Goal: Information Seeking & Learning: Check status

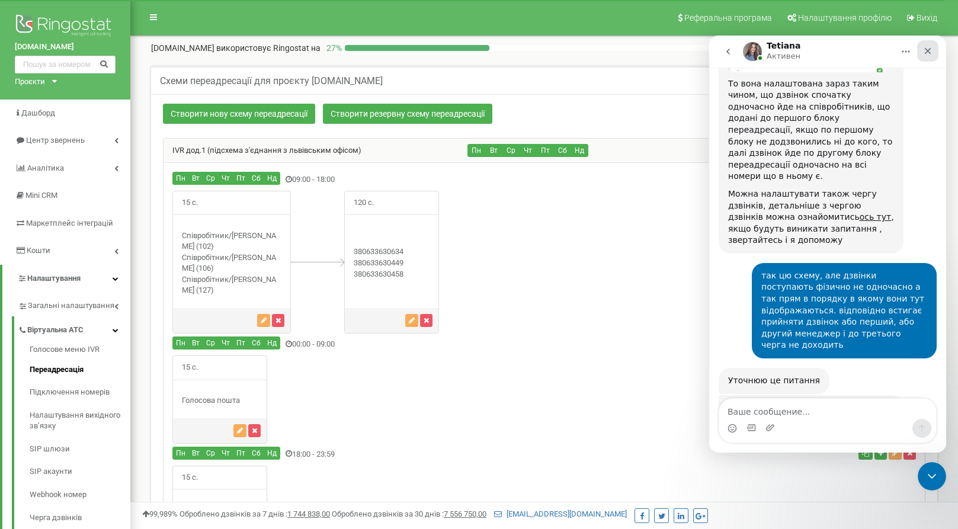
click at [929, 52] on icon "Закрыть" at bounding box center [928, 51] width 7 height 7
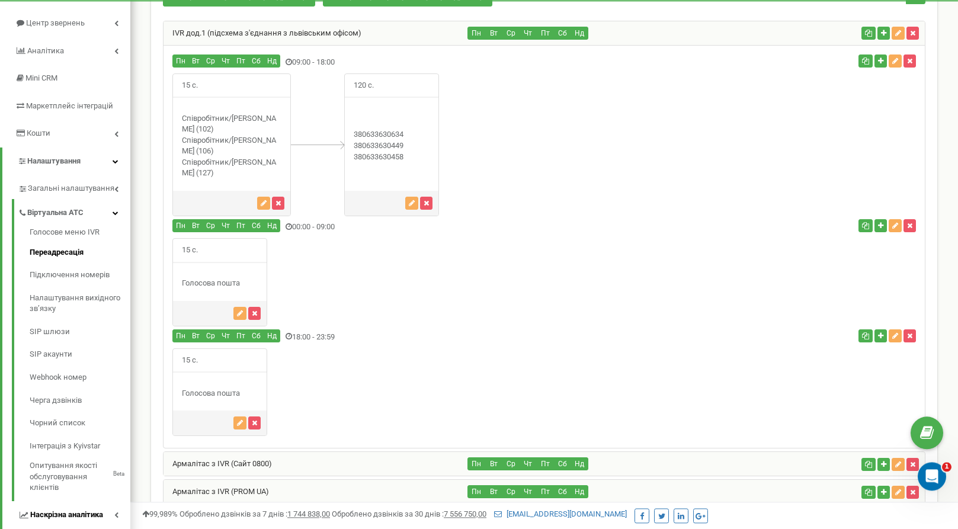
scroll to position [98, 0]
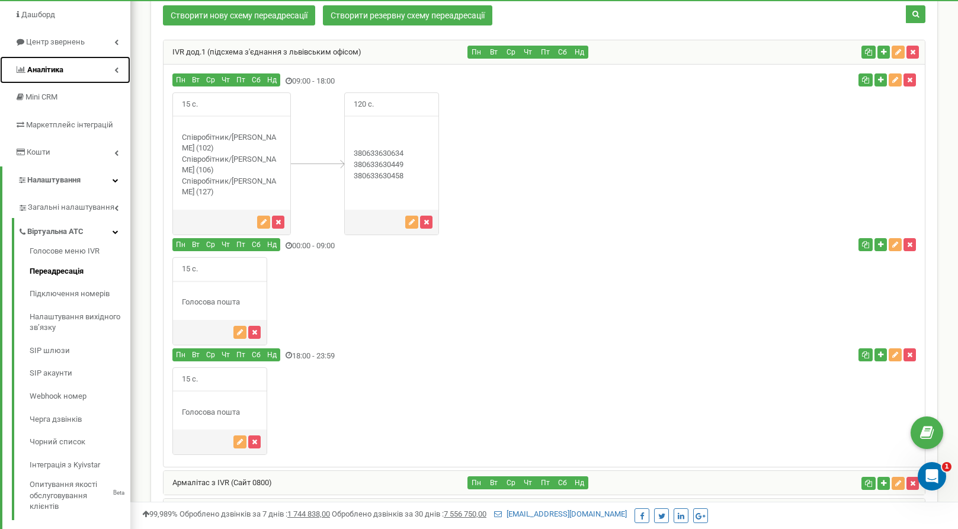
click at [58, 74] on span "Аналiтика" at bounding box center [45, 69] width 36 height 9
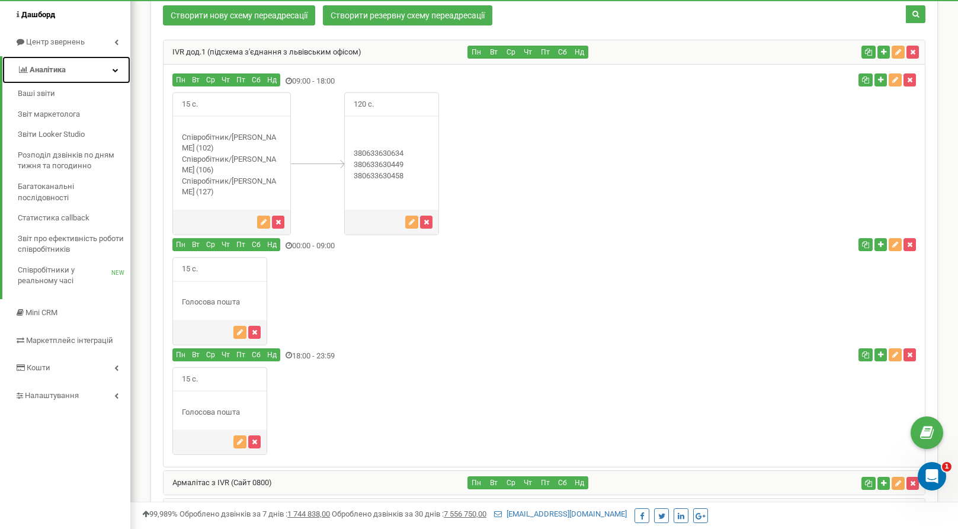
scroll to position [0, 0]
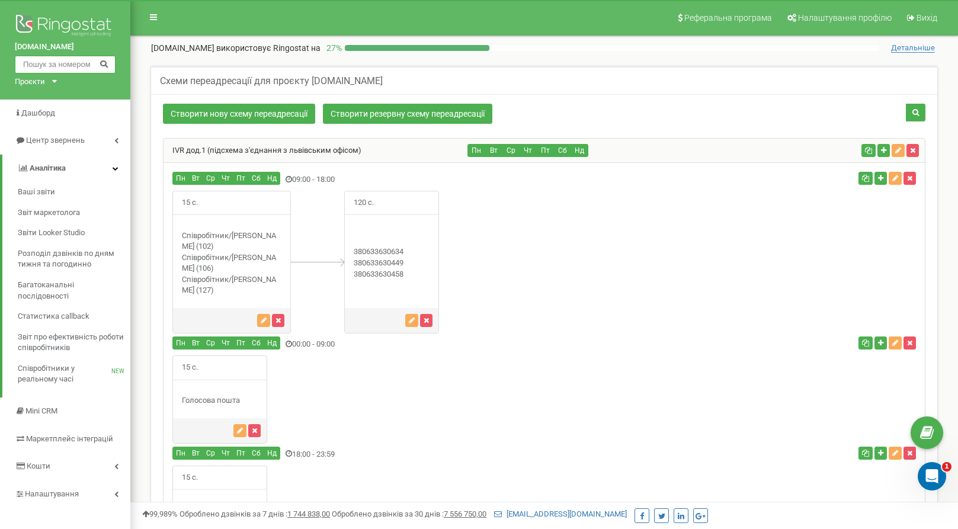
click at [66, 65] on input "text" at bounding box center [65, 65] width 101 height 18
drag, startPoint x: 407, startPoint y: 273, endPoint x: 363, endPoint y: 274, distance: 43.3
click at [363, 274] on div "380633630634" at bounding box center [392, 263] width 94 height 33
copy div "0633630458"
click at [84, 67] on input "text" at bounding box center [65, 65] width 101 height 18
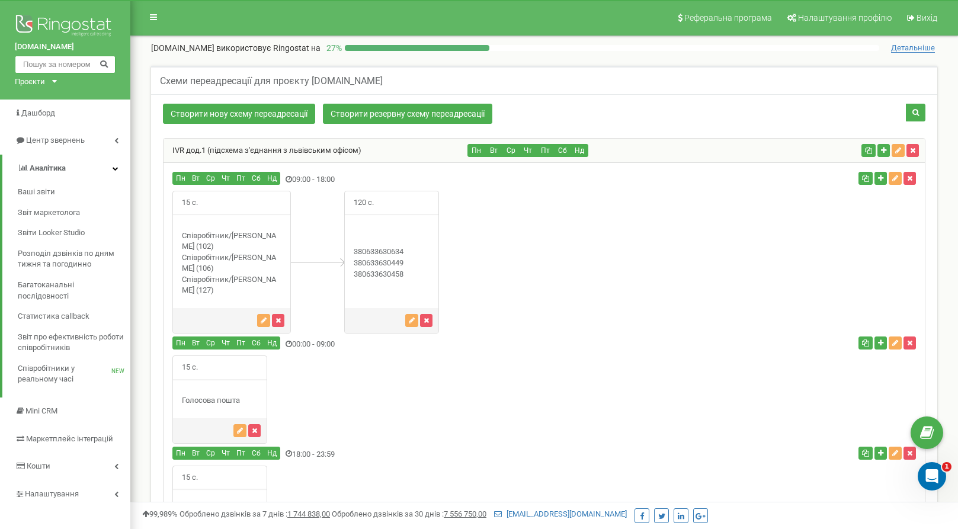
paste input "0633630458"
type input "0633630458"
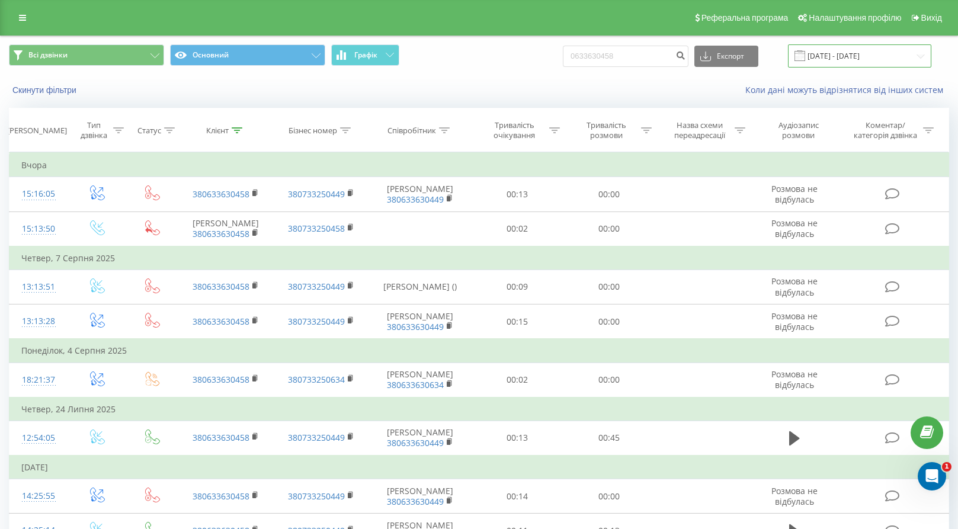
click at [856, 56] on input "[DATE] - [DATE]" at bounding box center [859, 55] width 143 height 23
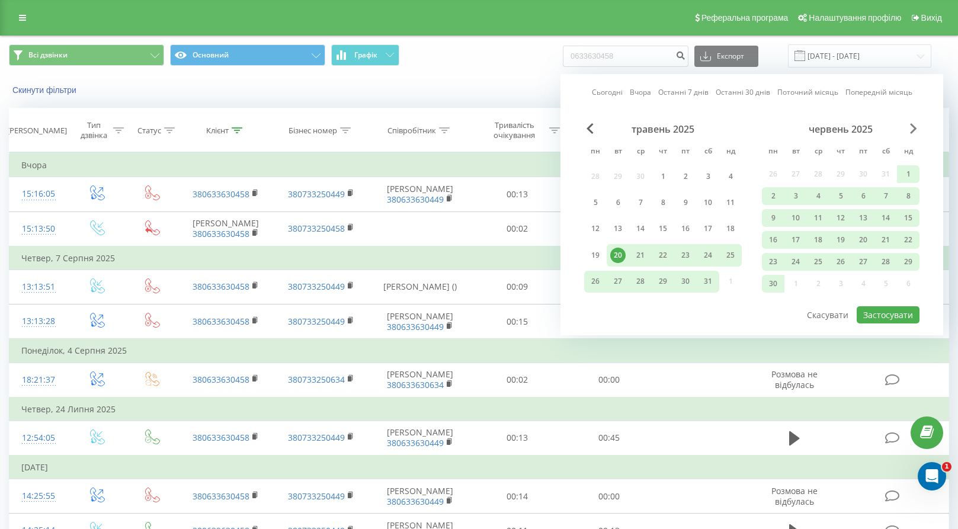
click at [912, 129] on div "травень 2025 пн вт ср чт пт сб нд 28 29 30 1 2 3 4 5 6 7 8 9 10 11 12 13 14 15 …" at bounding box center [751, 214] width 335 height 182
click at [914, 130] on span "Next Month" at bounding box center [913, 128] width 7 height 11
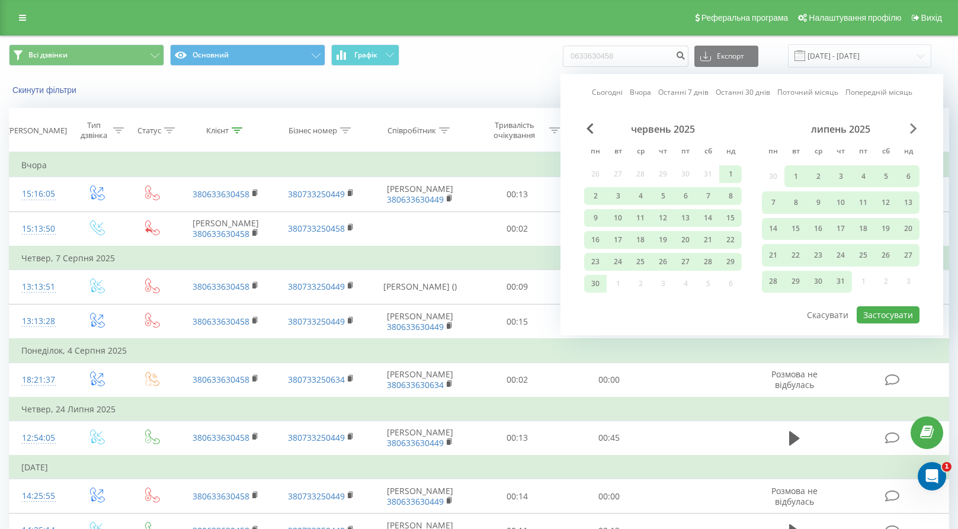
click at [914, 130] on span "Next Month" at bounding box center [913, 128] width 7 height 11
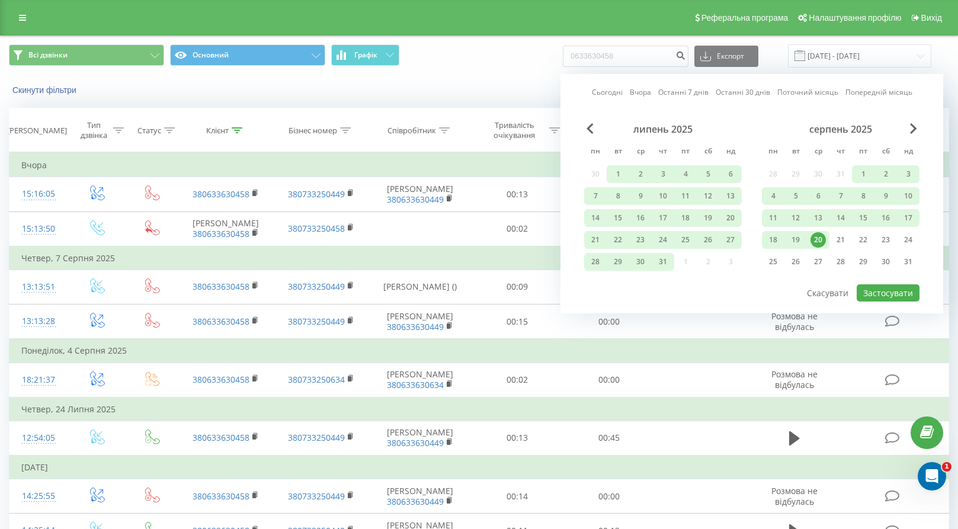
click at [817, 239] on div "20" at bounding box center [818, 239] width 15 height 15
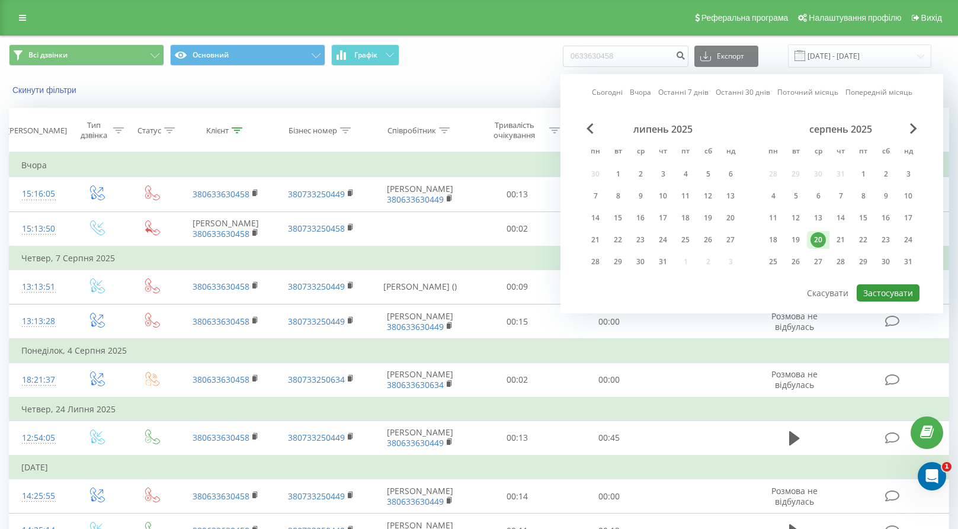
click at [900, 298] on button "Застосувати" at bounding box center [888, 292] width 63 height 17
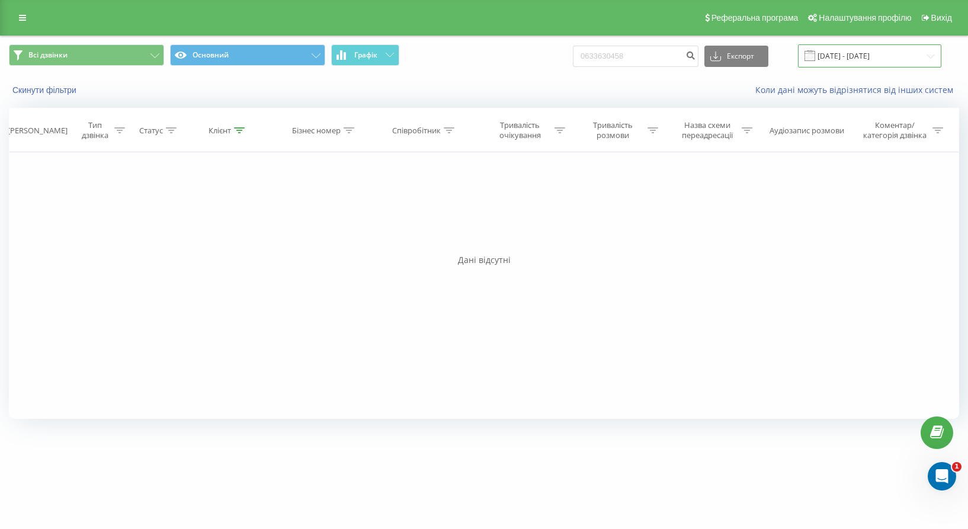
click at [865, 57] on input "20.08.2025 - 20.08.2025" at bounding box center [869, 55] width 143 height 23
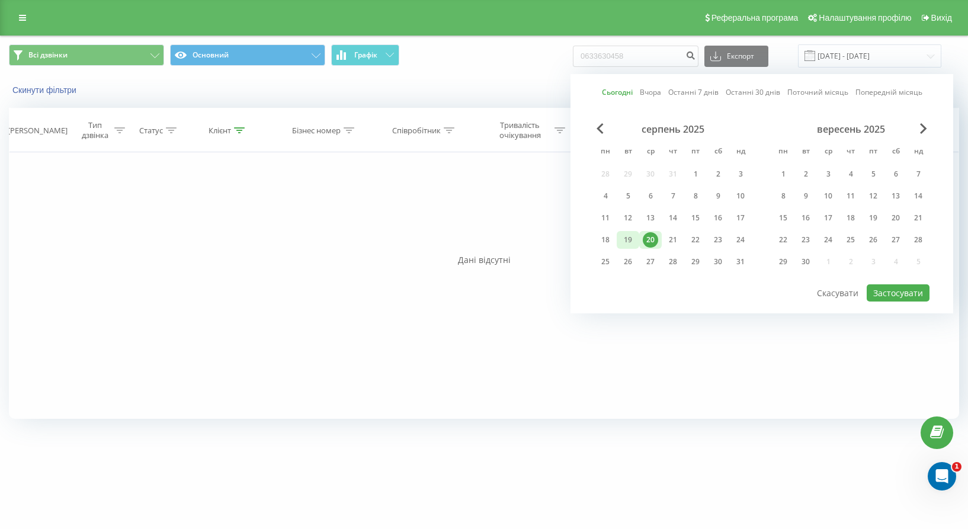
click at [630, 241] on div "19" at bounding box center [628, 239] width 15 height 15
click at [650, 238] on div "20" at bounding box center [650, 239] width 15 height 15
click at [898, 288] on button "Застосувати" at bounding box center [898, 292] width 63 height 17
type input "19.08.2025 - 20.08.2025"
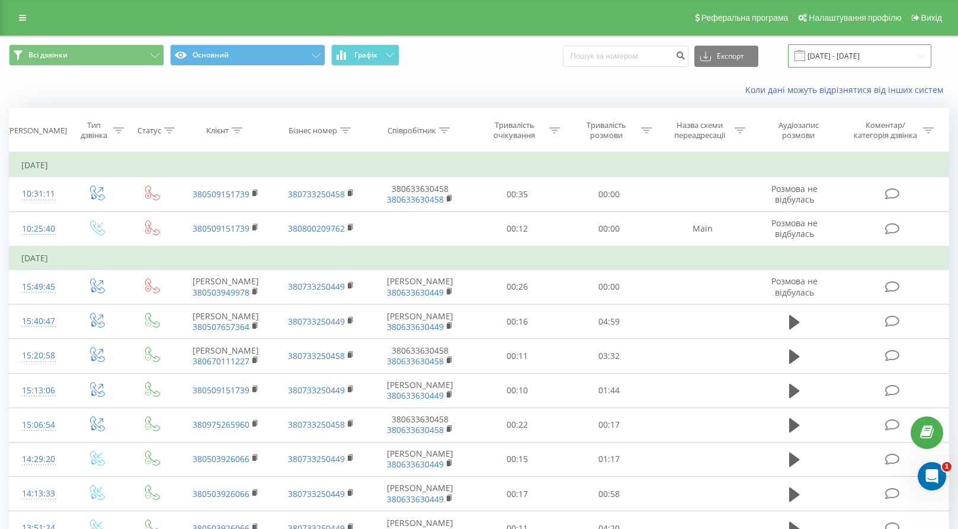
click at [906, 59] on input "22.06.2023 - 22.07.2023" at bounding box center [859, 55] width 143 height 23
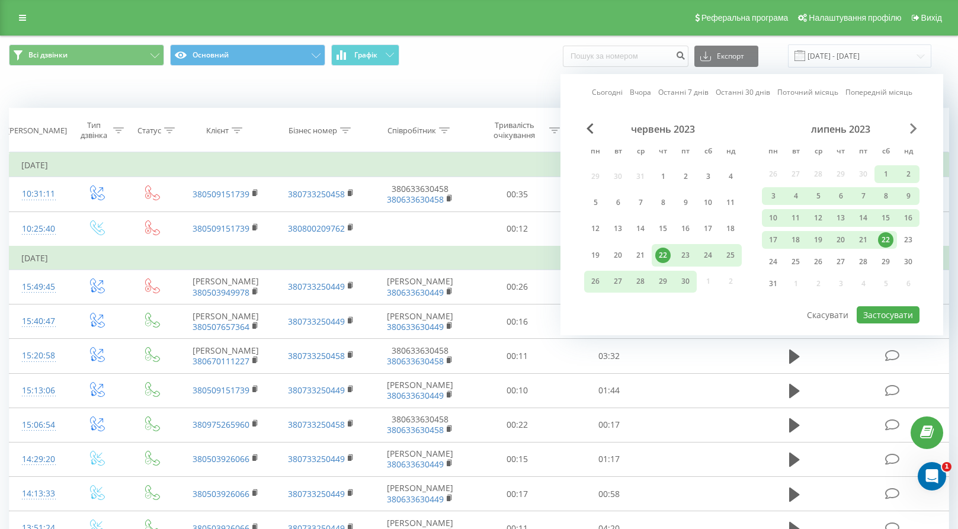
click at [914, 126] on span "Next Month" at bounding box center [913, 128] width 7 height 11
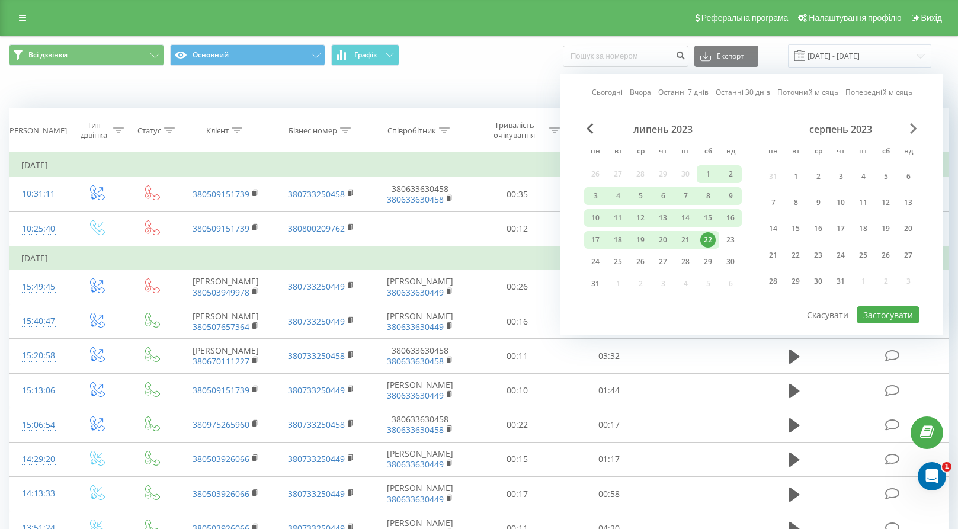
click at [914, 126] on span "Next Month" at bounding box center [913, 128] width 7 height 11
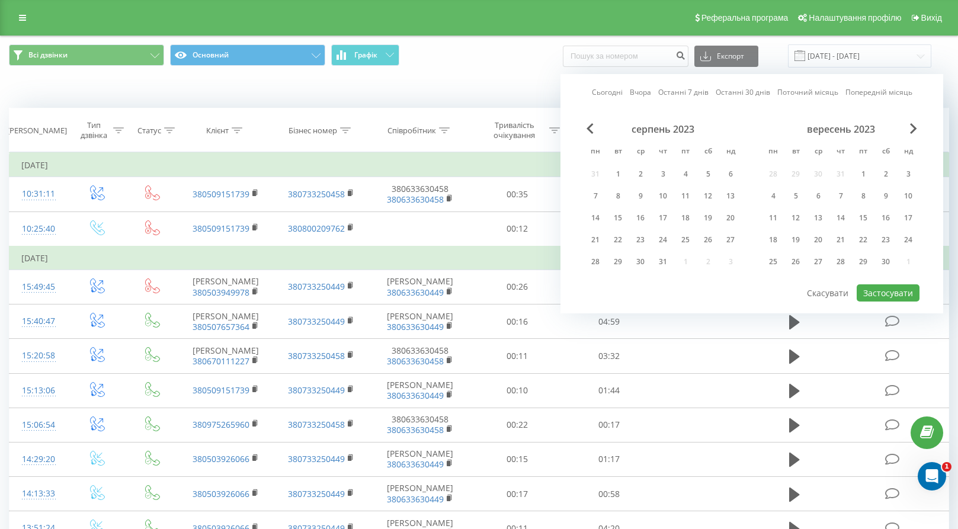
click at [918, 127] on div "вересень 2023" at bounding box center [841, 129] width 158 height 12
click at [913, 132] on span "Next Month" at bounding box center [913, 128] width 7 height 11
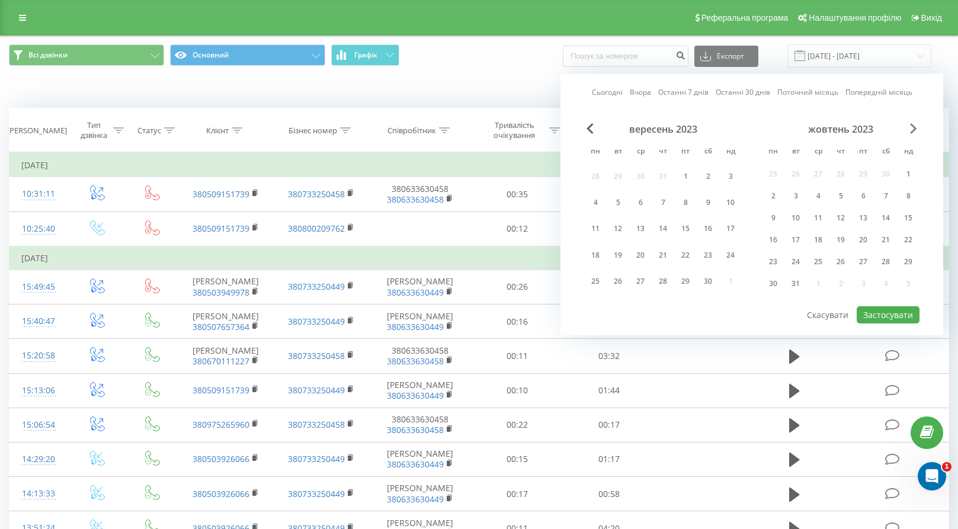
click at [913, 132] on span "Next Month" at bounding box center [913, 128] width 7 height 11
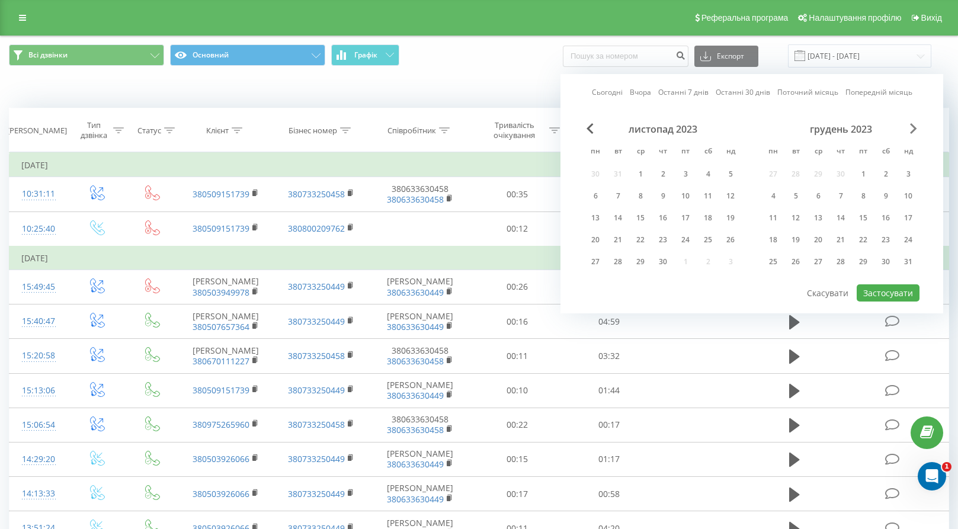
click at [913, 132] on span "Next Month" at bounding box center [913, 128] width 7 height 11
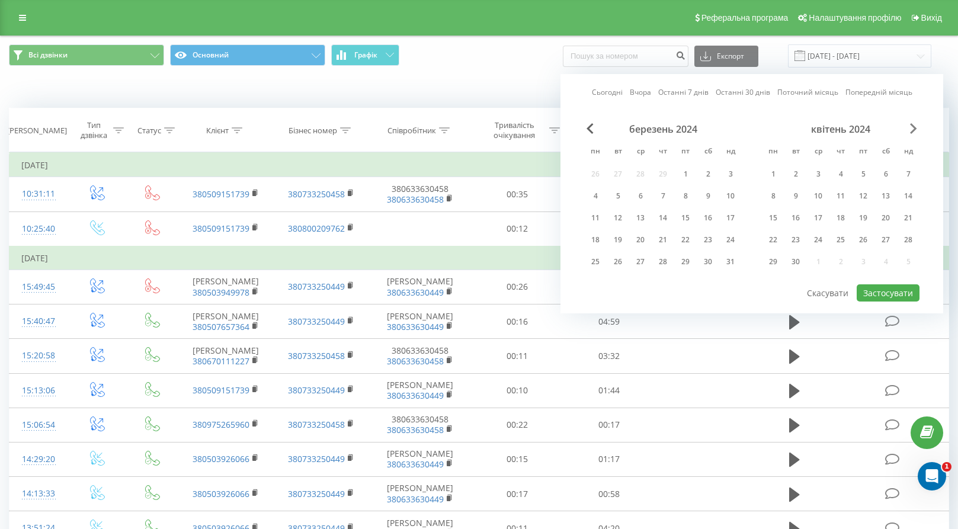
click at [913, 132] on span "Next Month" at bounding box center [913, 128] width 7 height 11
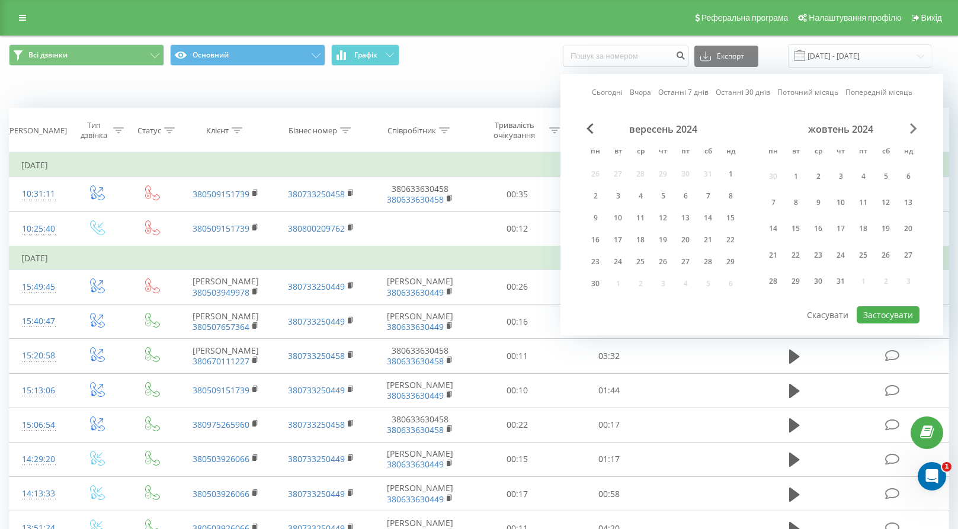
click at [913, 132] on span "Next Month" at bounding box center [913, 128] width 7 height 11
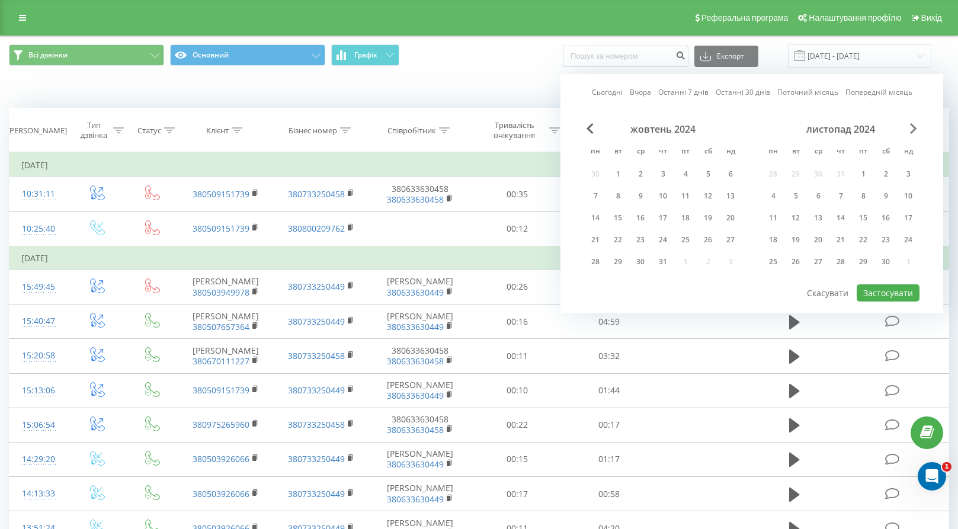
click at [913, 132] on span "Next Month" at bounding box center [913, 128] width 7 height 11
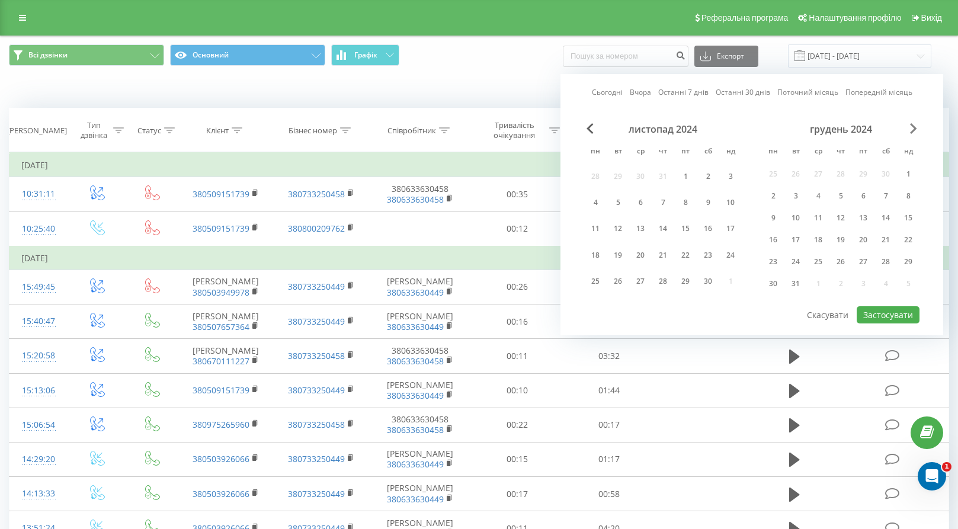
click at [913, 132] on span "Next Month" at bounding box center [913, 128] width 7 height 11
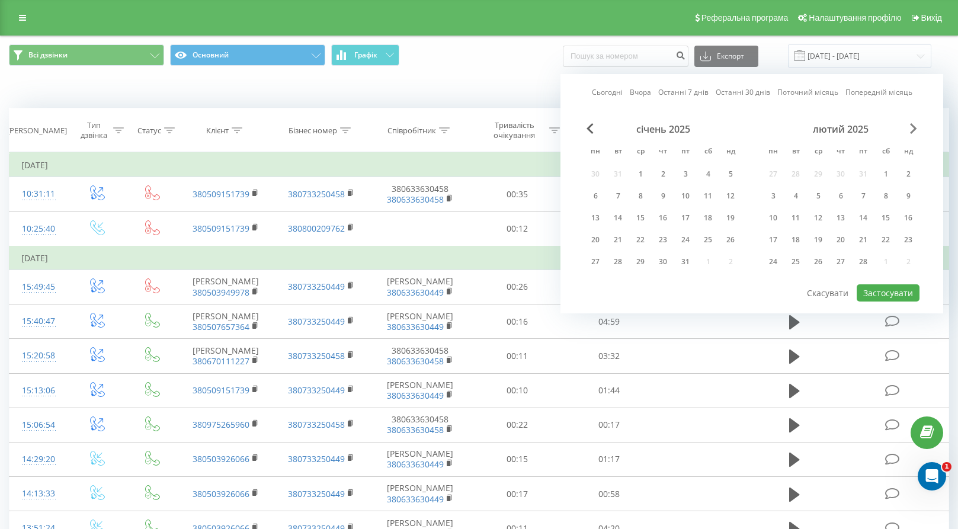
click at [913, 132] on span "Next Month" at bounding box center [913, 128] width 7 height 11
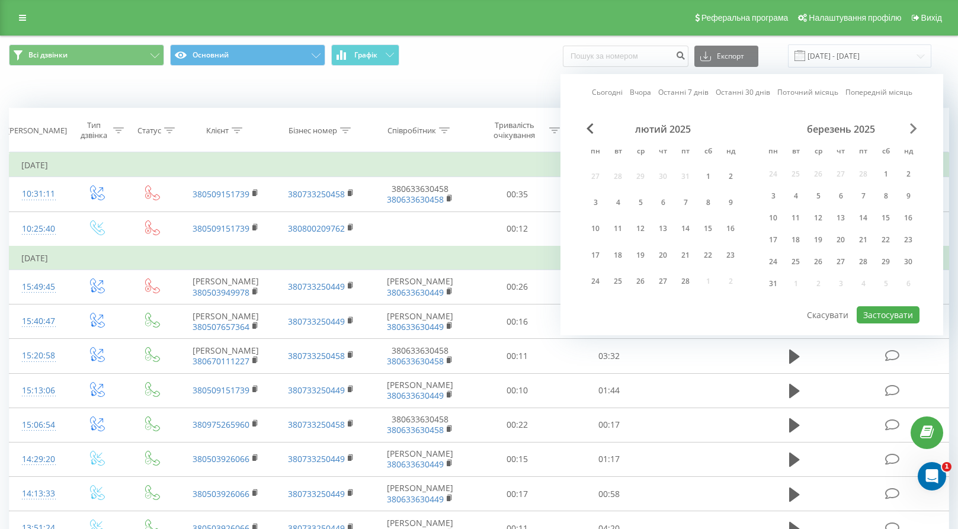
click at [913, 132] on span "Next Month" at bounding box center [913, 128] width 7 height 11
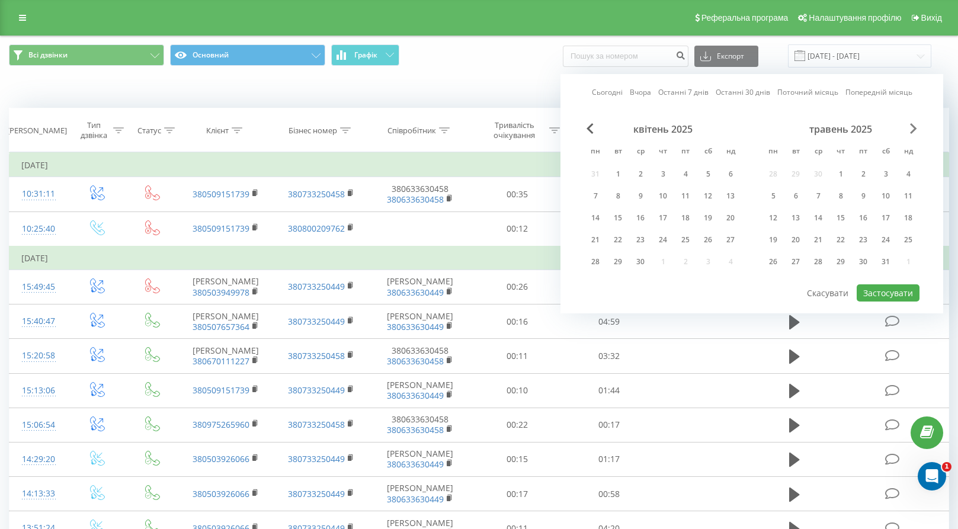
click at [913, 132] on span "Next Month" at bounding box center [913, 128] width 7 height 11
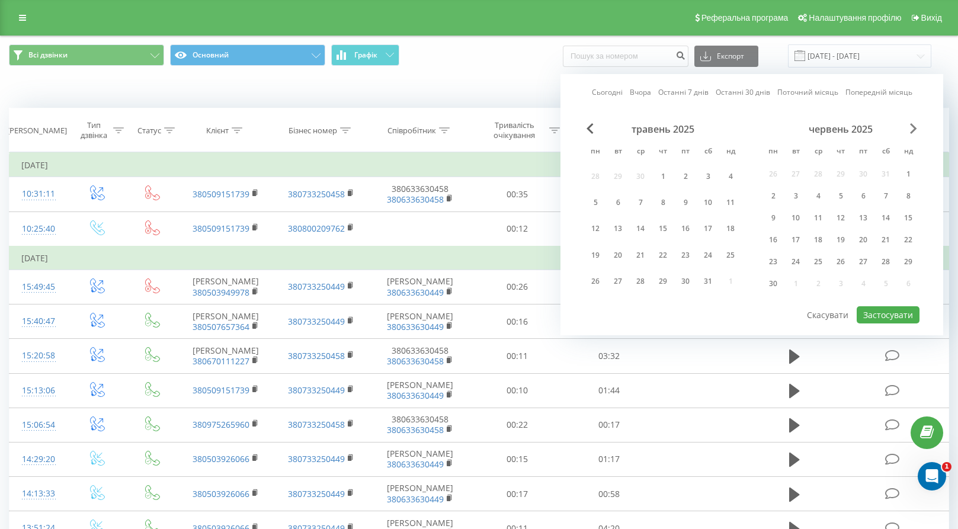
click at [913, 132] on span "Next Month" at bounding box center [913, 128] width 7 height 11
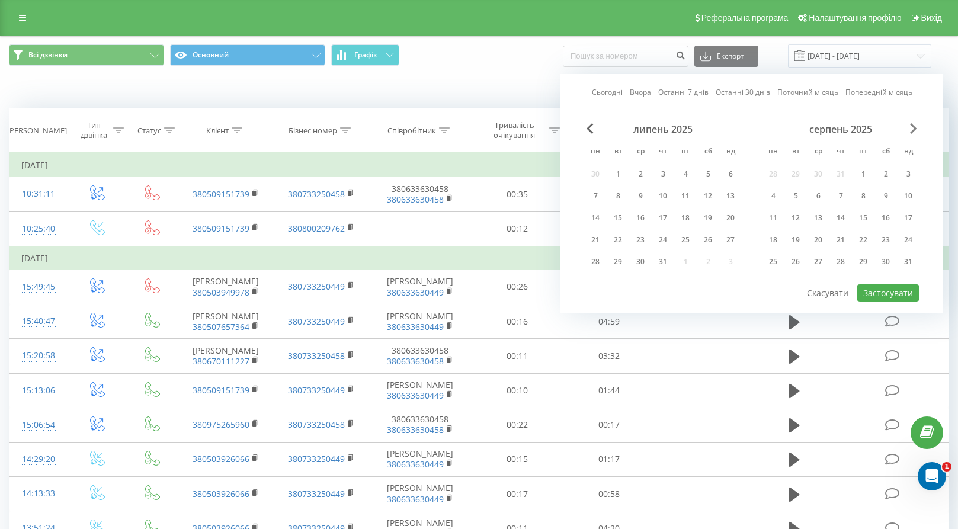
click at [915, 127] on span "Next Month" at bounding box center [913, 128] width 7 height 11
click at [642, 239] on div "20" at bounding box center [640, 239] width 15 height 15
click at [906, 294] on button "Застосувати" at bounding box center [888, 292] width 63 height 17
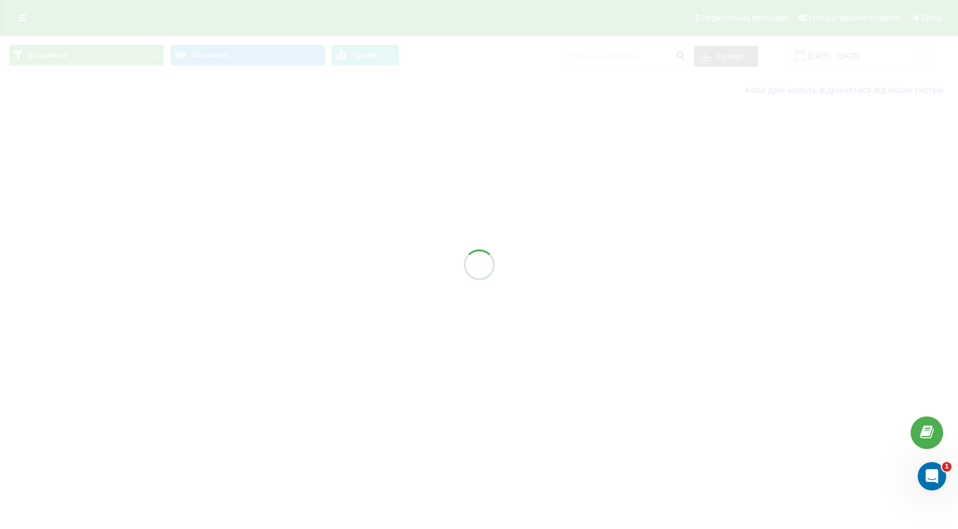
type input "20.08.2025 - 20.08.2025"
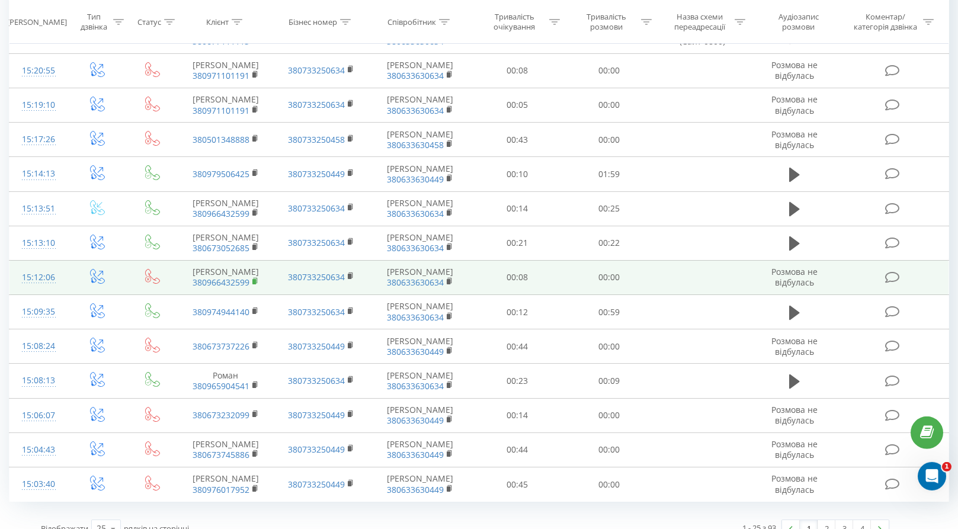
scroll to position [574, 0]
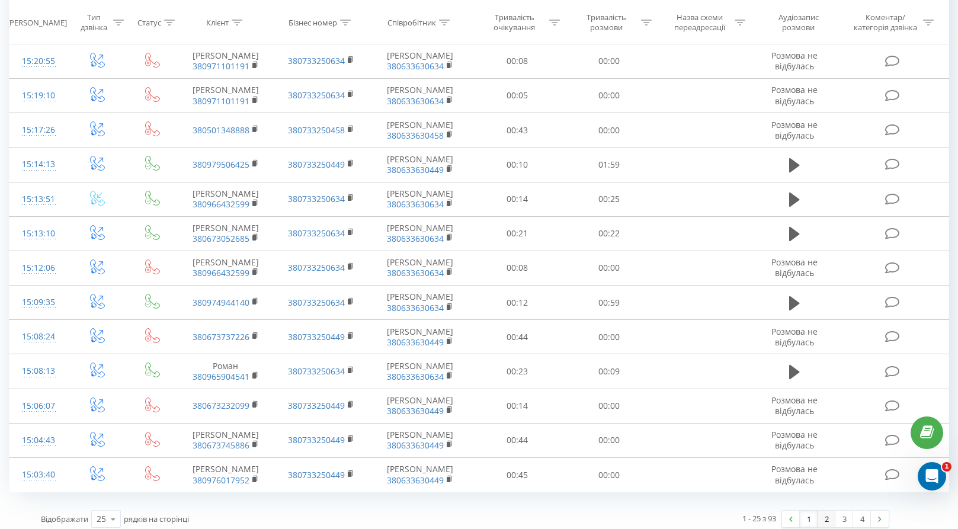
click at [827, 511] on link "2" at bounding box center [827, 519] width 18 height 17
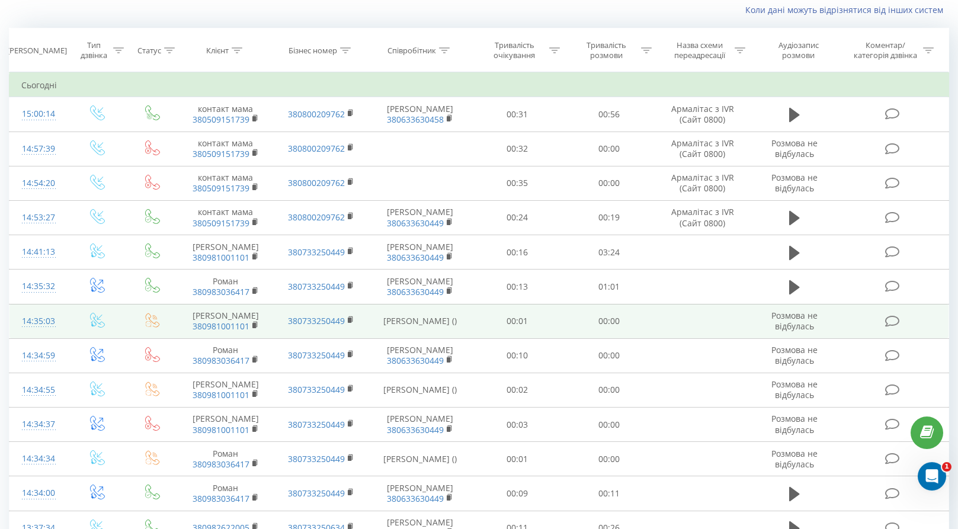
scroll to position [79, 0]
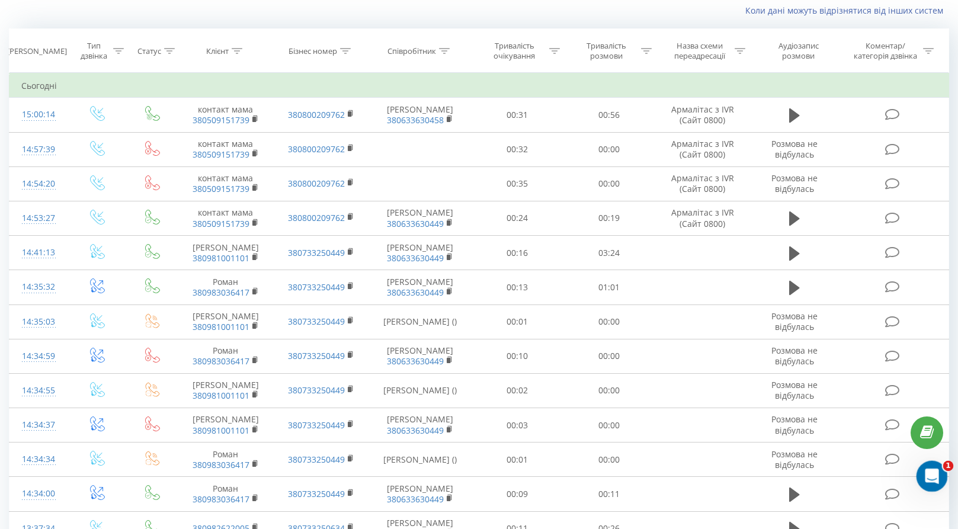
click at [936, 475] on icon "Открыть службу сообщений Intercom" at bounding box center [931, 475] width 20 height 20
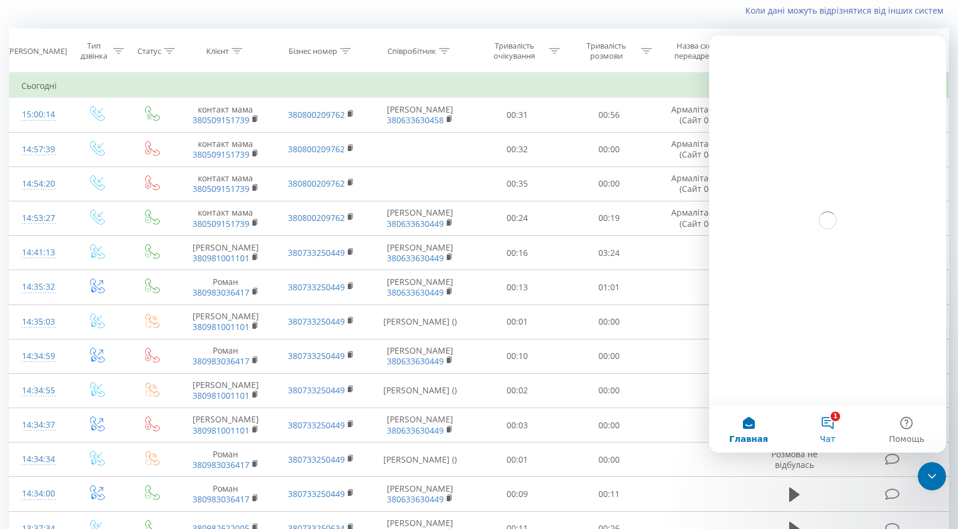
scroll to position [0, 0]
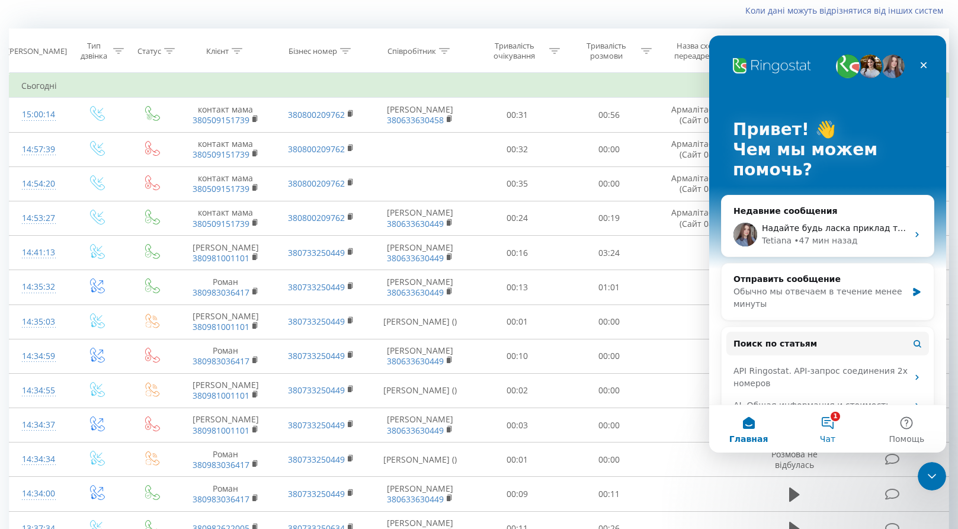
click at [836, 430] on button "1 Чат" at bounding box center [827, 428] width 79 height 47
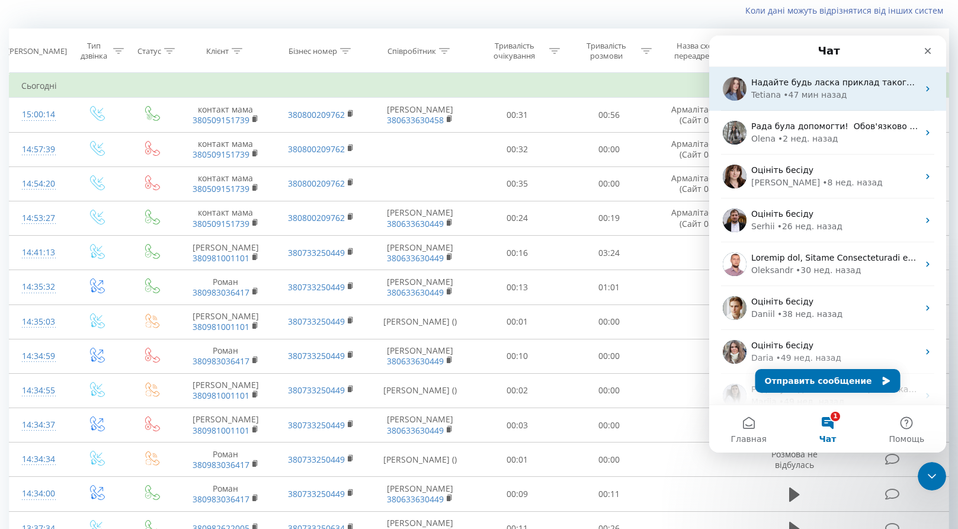
click at [811, 92] on div "• 47 мин назад" at bounding box center [814, 95] width 63 height 12
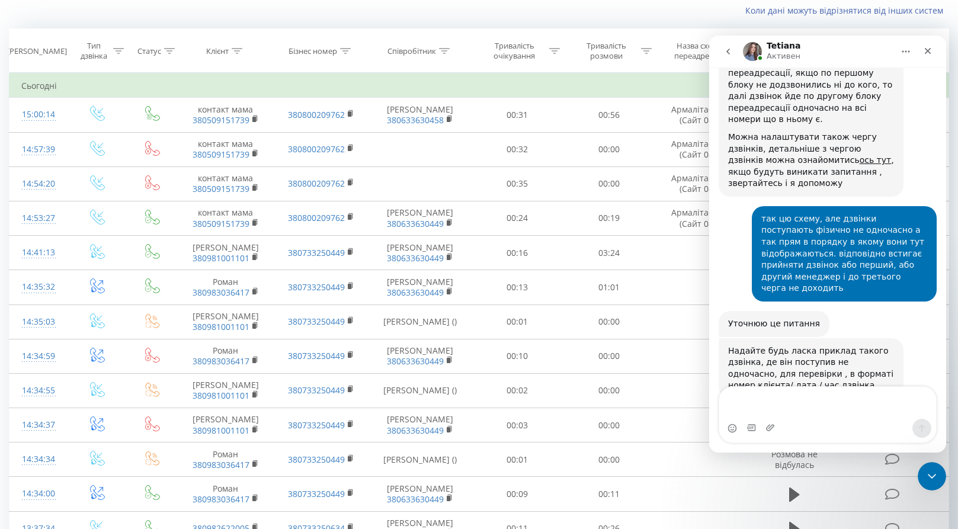
scroll to position [963, 0]
click at [791, 403] on textarea "Ваше сообщение..." at bounding box center [827, 403] width 217 height 32
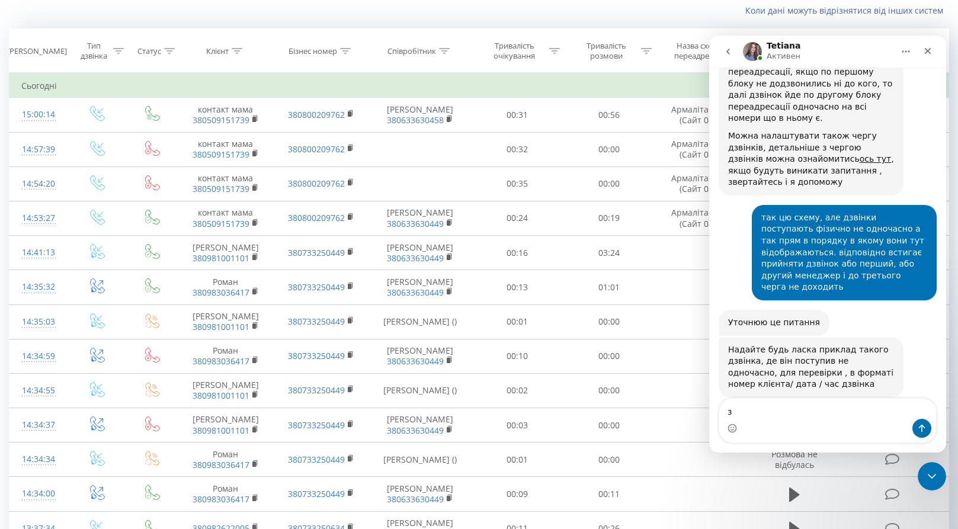
type textarea "з"
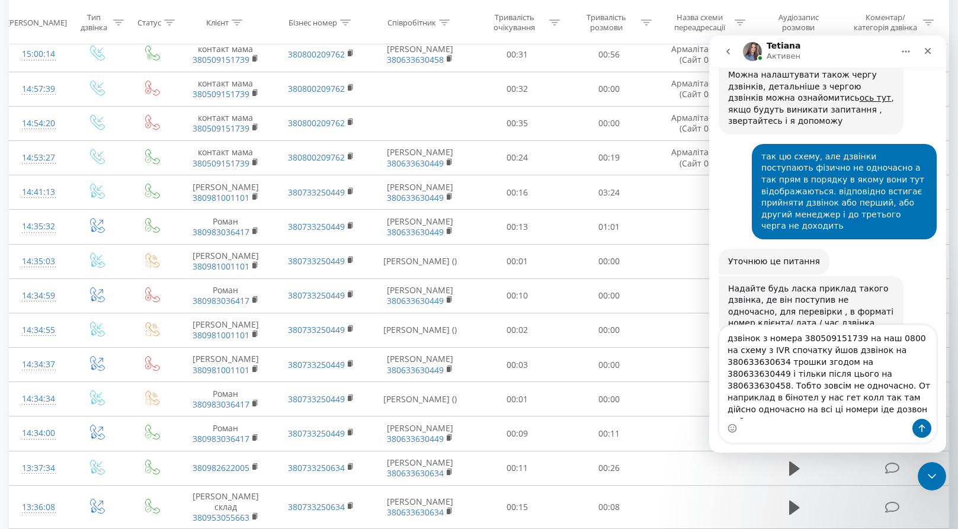
scroll to position [1025, 0]
type textarea "дзвінок з номера 380509151739 на наш 0800 на схему з IVR спочатку йшов дзвінок …"
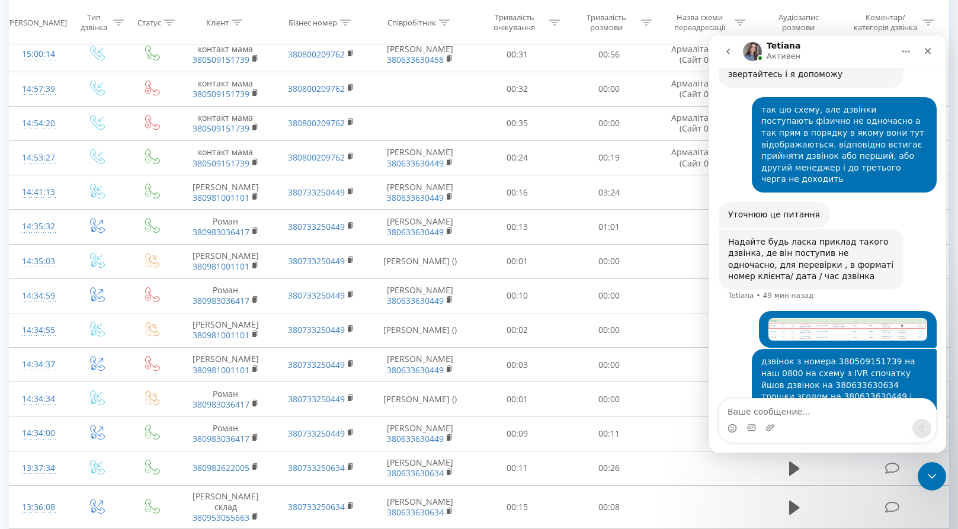
scroll to position [1072, 0]
click at [808, 407] on textarea "Ваше сообщение..." at bounding box center [827, 409] width 217 height 20
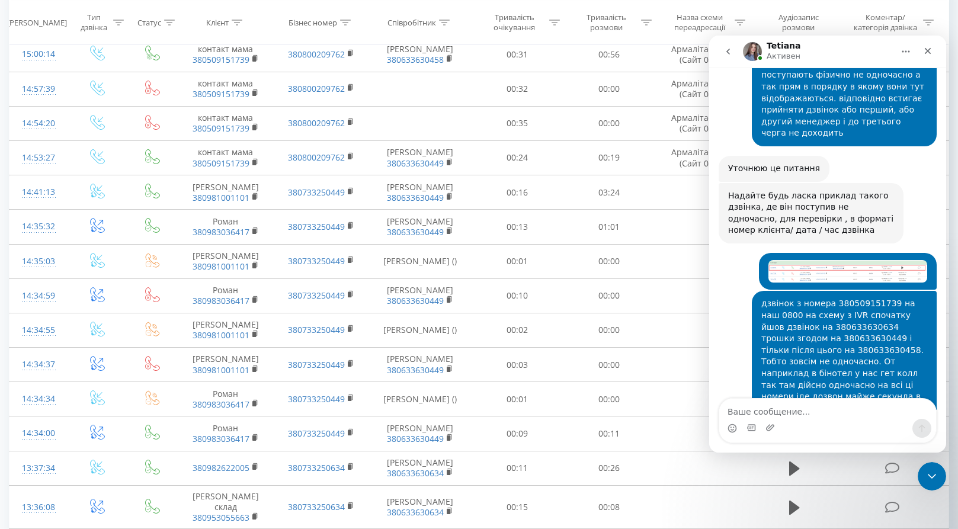
scroll to position [1118, 0]
